Goal: Information Seeking & Learning: Learn about a topic

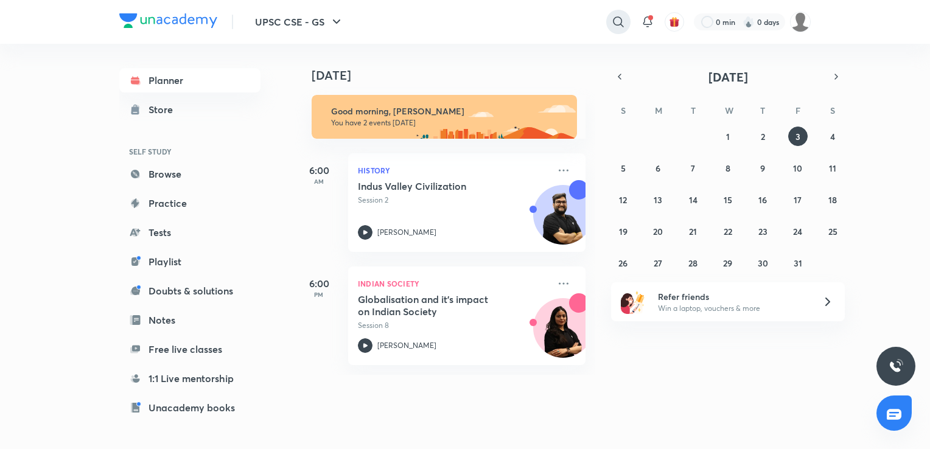
click at [614, 16] on icon at bounding box center [618, 22] width 15 height 15
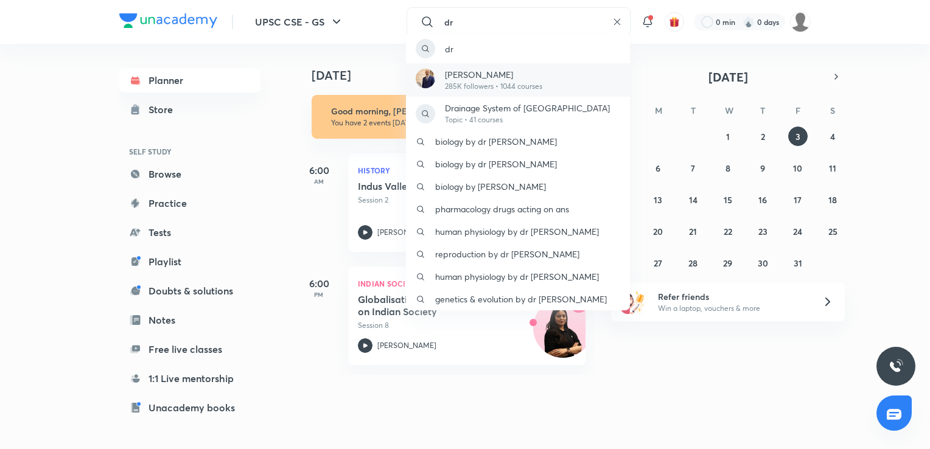
type input "dr"
click at [517, 83] on p "285K followers • 1044 courses" at bounding box center [493, 86] width 97 height 11
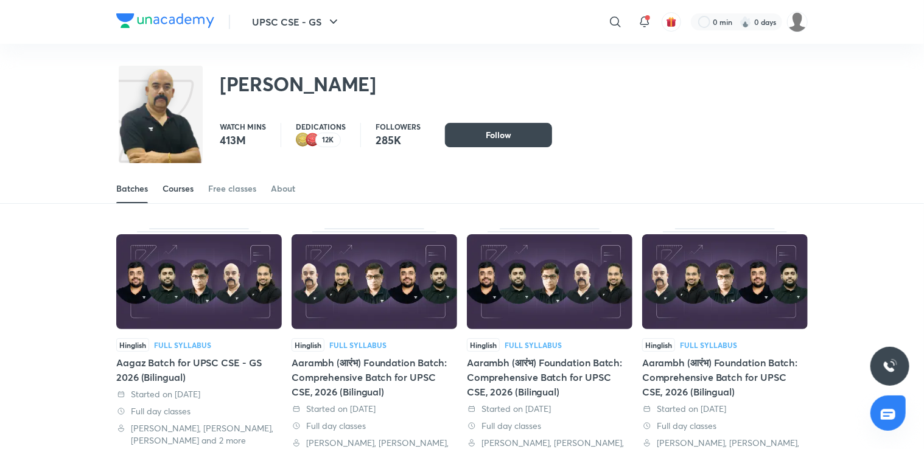
click at [163, 194] on div "Courses" at bounding box center [178, 189] width 31 height 12
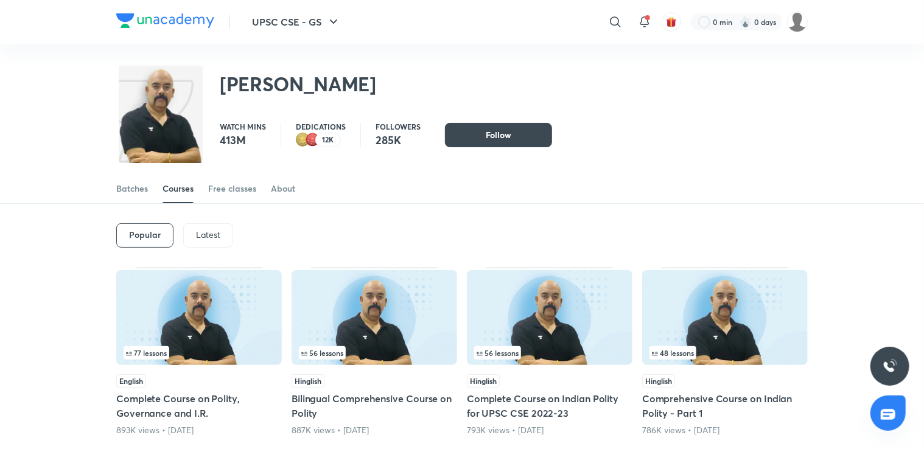
click at [212, 240] on div "Latest" at bounding box center [208, 235] width 50 height 24
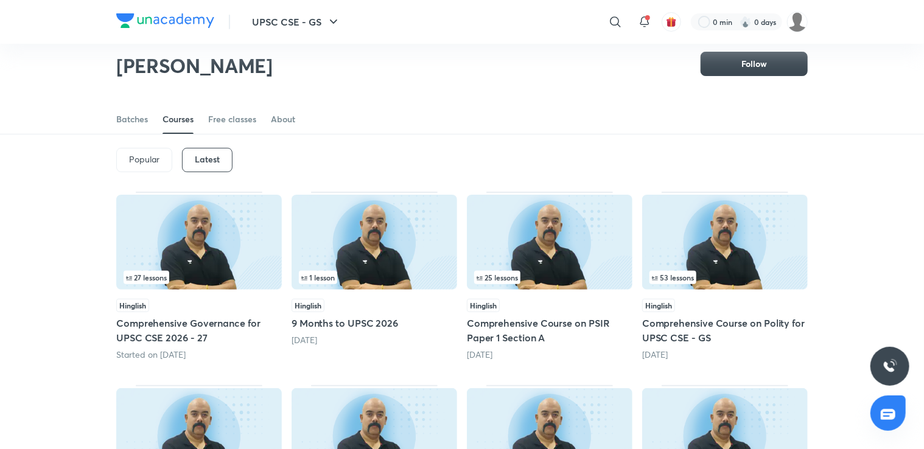
scroll to position [38, 0]
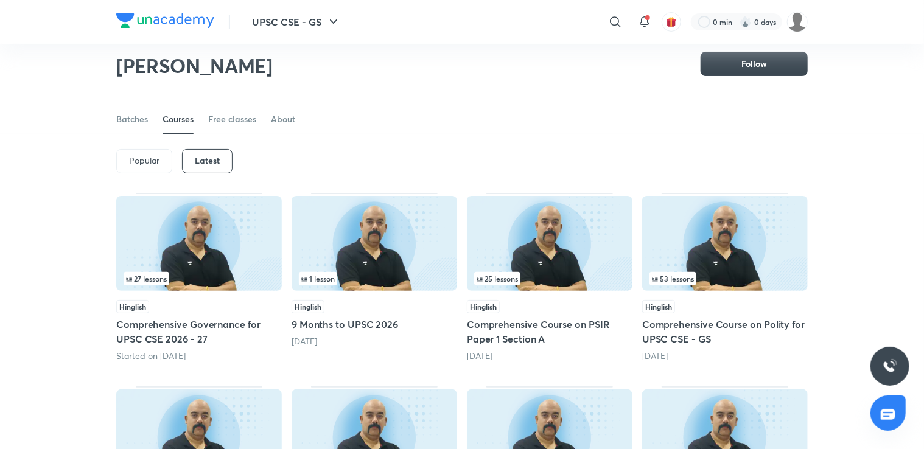
click at [216, 270] on img at bounding box center [199, 243] width 166 height 95
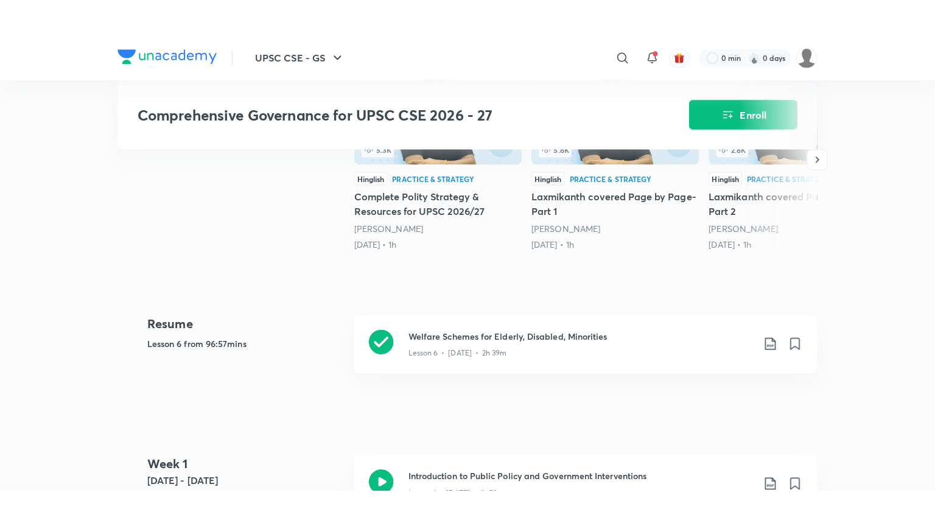
scroll to position [364, 0]
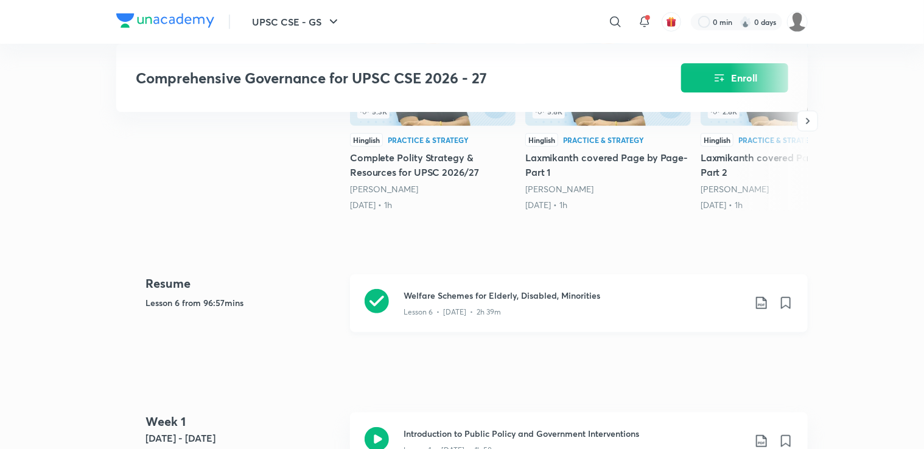
click at [441, 318] on p "Lesson 6 • [DATE] • 2h 39m" at bounding box center [452, 312] width 97 height 11
